Goal: Task Accomplishment & Management: Complete application form

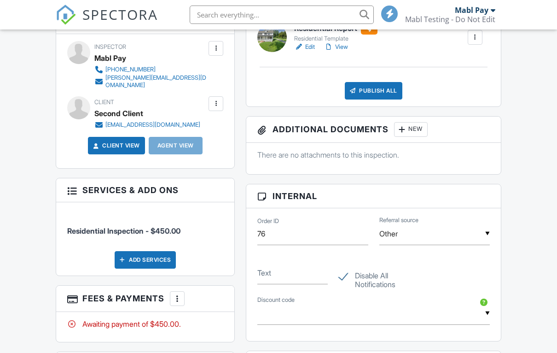
scroll to position [390, 0]
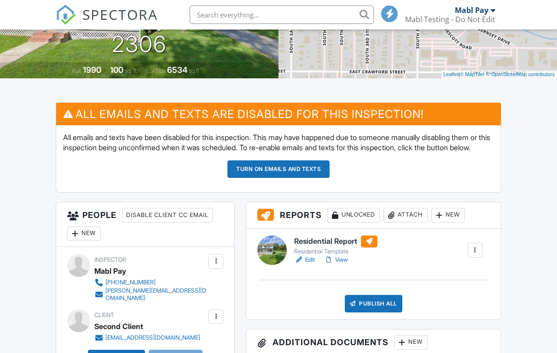
scroll to position [176, 0]
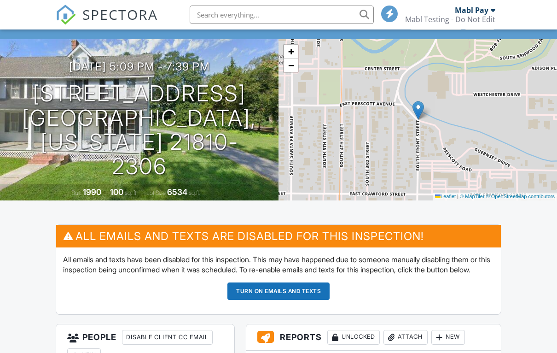
scroll to position [58, 0]
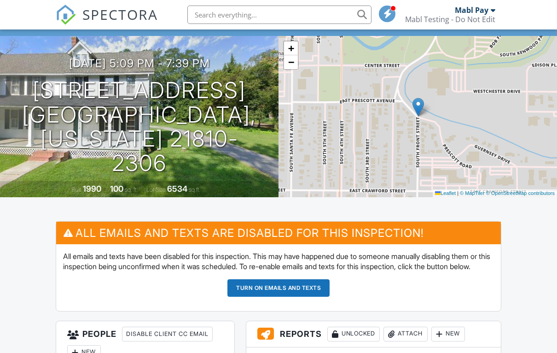
click at [89, 352] on div "New" at bounding box center [84, 352] width 34 height 15
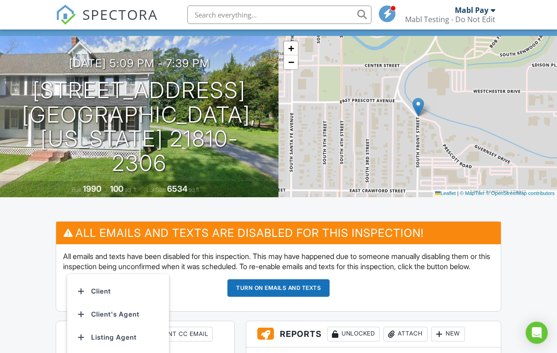
click at [117, 323] on li "Client's Agent" at bounding box center [118, 314] width 91 height 23
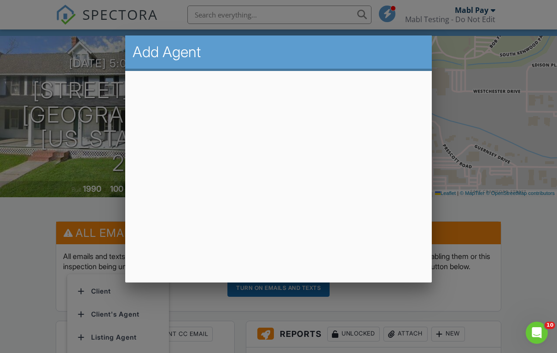
scroll to position [0, 0]
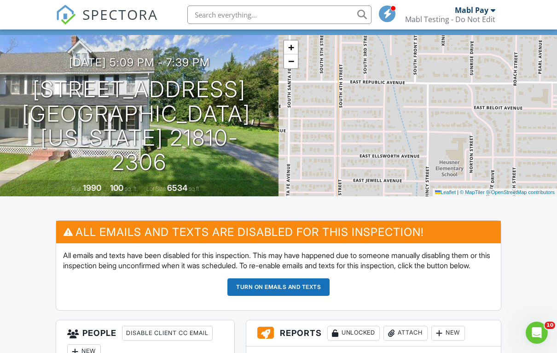
scroll to position [490, 0]
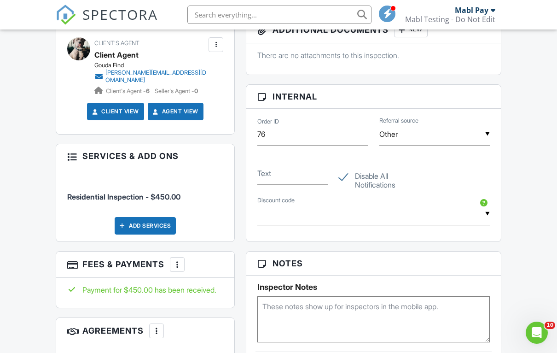
click at [265, 178] on label "Text" at bounding box center [264, 173] width 14 height 10
click at [265, 182] on input "Text" at bounding box center [292, 173] width 70 height 23
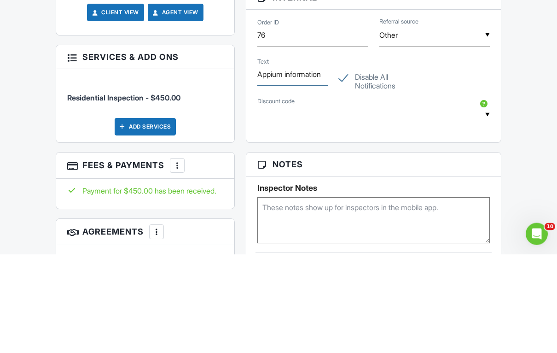
type input "Appium information"
click at [296, 85] on h3 "Internal" at bounding box center [373, 97] width 255 height 24
